Goal: Task Accomplishment & Management: Manage account settings

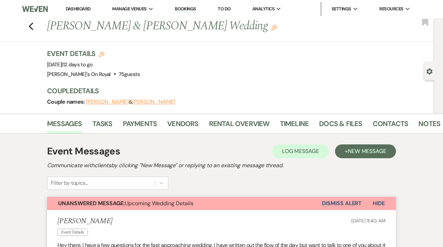
click at [84, 8] on link "Dashboard" at bounding box center [78, 9] width 25 height 6
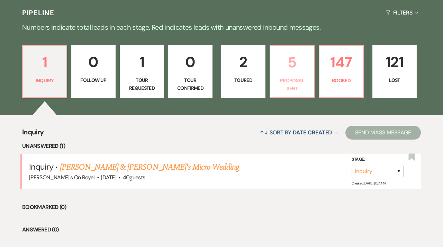
scroll to position [192, 0]
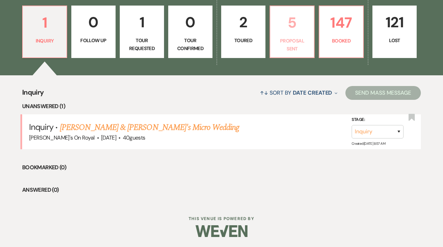
click at [286, 206] on div "Dashboard Manage Venues Expand Latrobe's On Royal Bookings To Do Analytics Expa…" at bounding box center [221, 28] width 443 height 440
click at [288, 46] on p "Proposal Sent" at bounding box center [291, 45] width 35 height 16
select select "6"
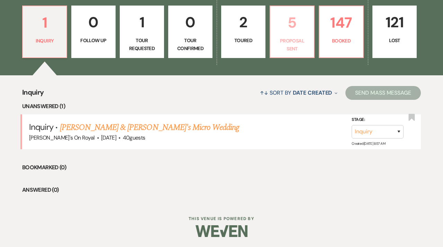
select select "6"
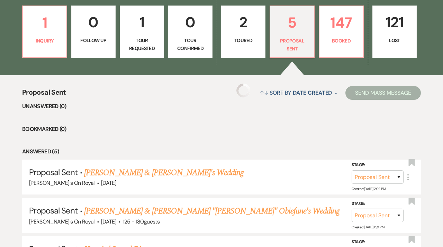
select select "6"
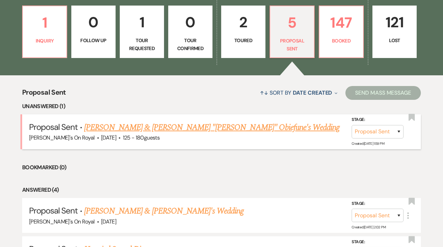
click at [139, 128] on link "[PERSON_NAME] & [PERSON_NAME] "[PERSON_NAME]" Obiefune's Wedding" at bounding box center [212, 127] width 256 height 12
select select "6"
select select "20"
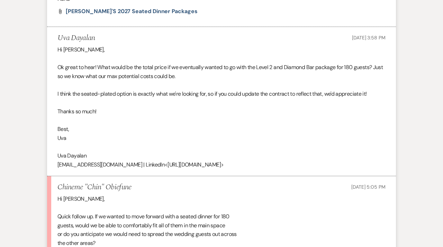
scroll to position [1519, 0]
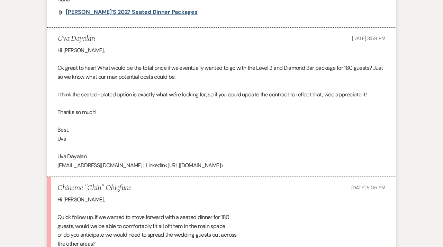
click at [123, 16] on span "[PERSON_NAME]'s 2027 Seated Dinner Packages" at bounding box center [132, 11] width 132 height 7
